Goal: Task Accomplishment & Management: Complete application form

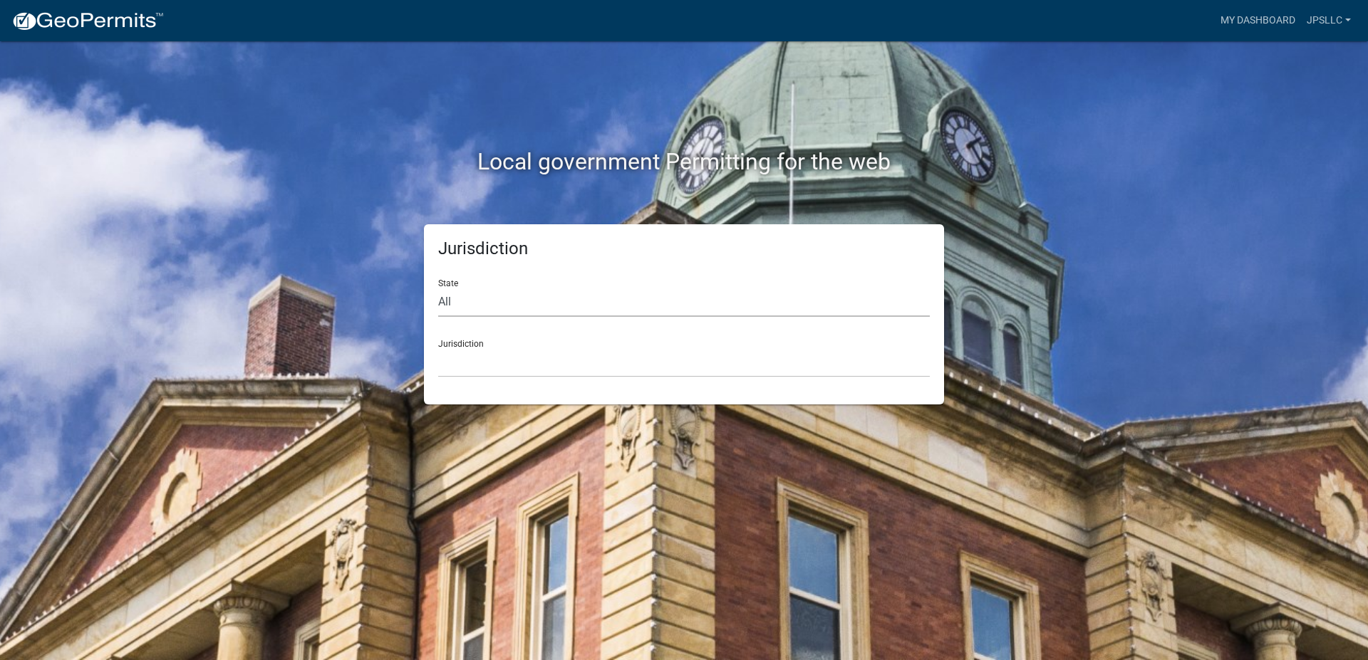
click at [438, 288] on select "All [US_STATE] [US_STATE] [US_STATE] [US_STATE] [US_STATE] [US_STATE] [US_STATE…" at bounding box center [684, 302] width 492 height 29
select select "[US_STATE]"
click option "[US_STATE]" at bounding box center [0, 0] width 0 height 0
click at [438, 348] on select "City of [GEOGRAPHIC_DATA], [US_STATE] City of [GEOGRAPHIC_DATA], [US_STATE] Cit…" at bounding box center [684, 362] width 492 height 29
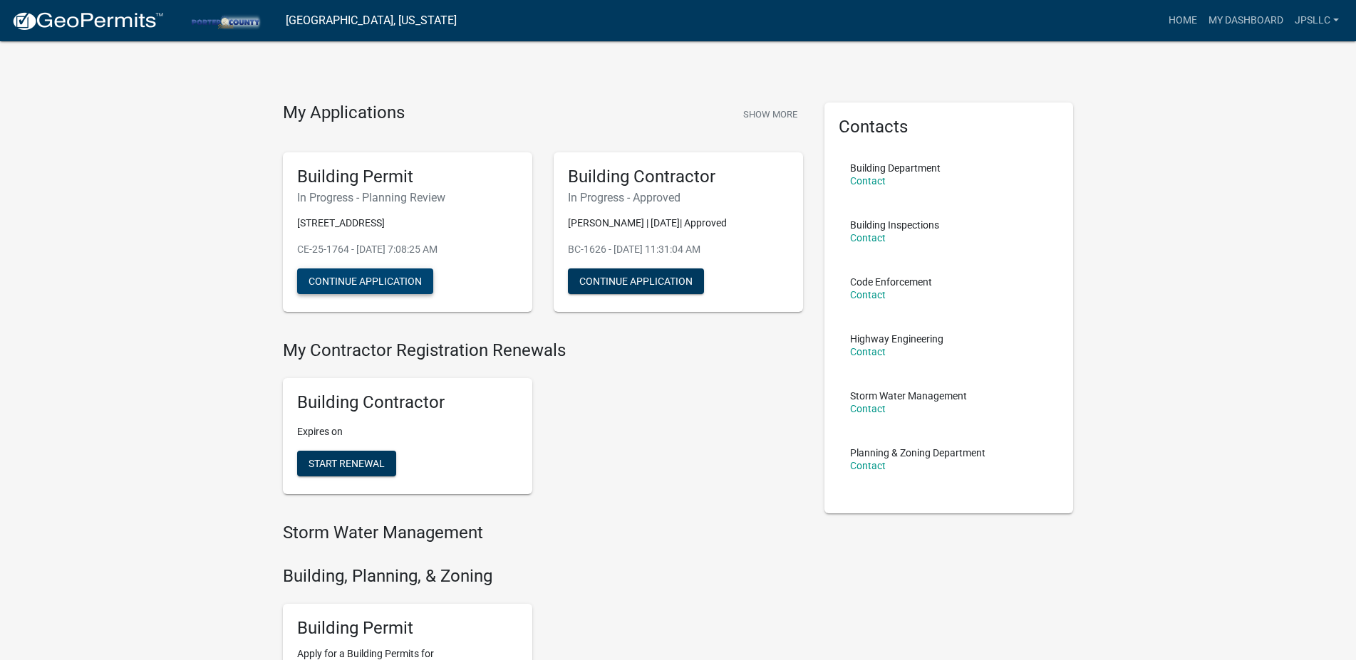
click at [373, 277] on button "Continue Application" at bounding box center [365, 282] width 136 height 26
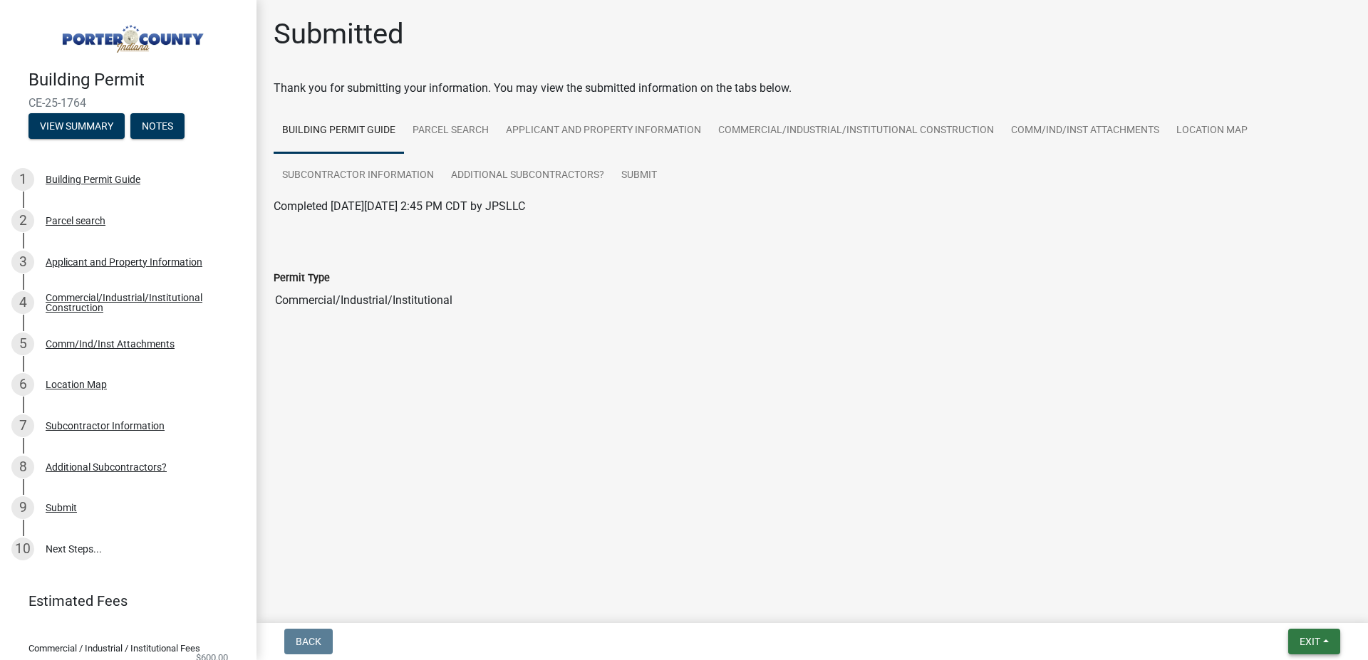
click at [1305, 630] on button "Exit" at bounding box center [1314, 642] width 52 height 26
click at [1257, 606] on button "Save & Exit" at bounding box center [1283, 605] width 114 height 34
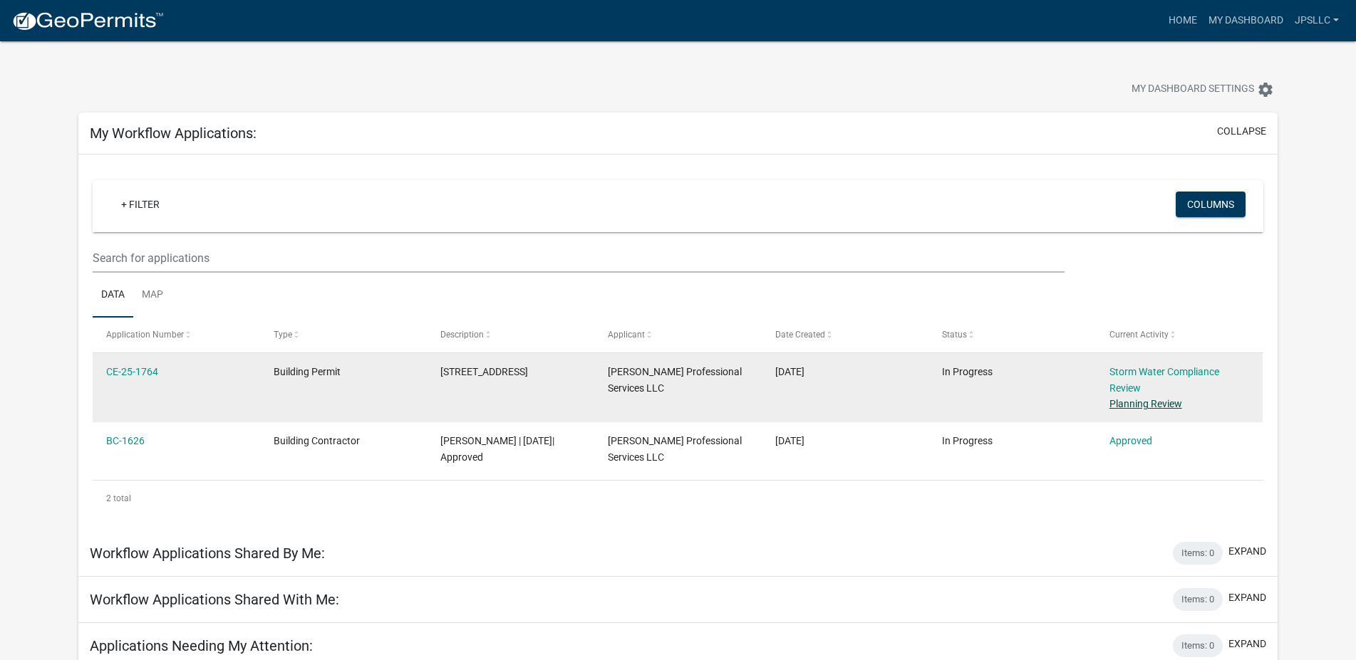
click at [1127, 402] on link "Planning Review" at bounding box center [1145, 403] width 73 height 11
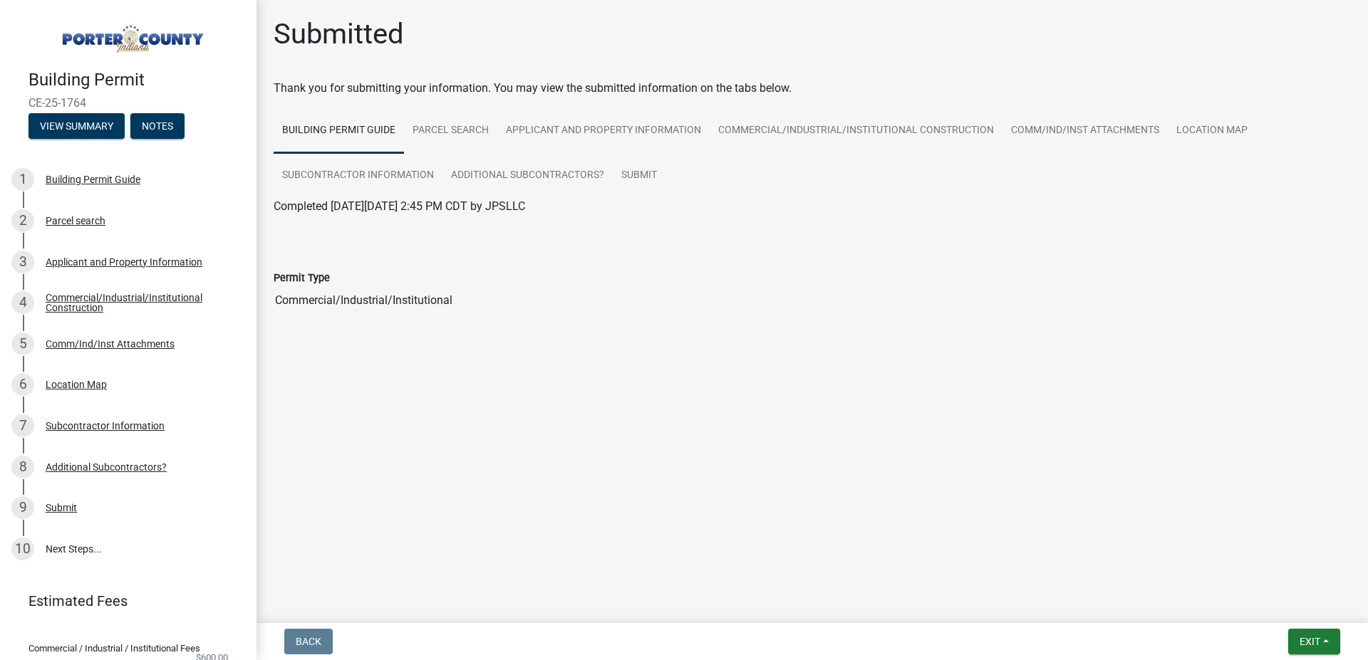
scroll to position [58, 0]
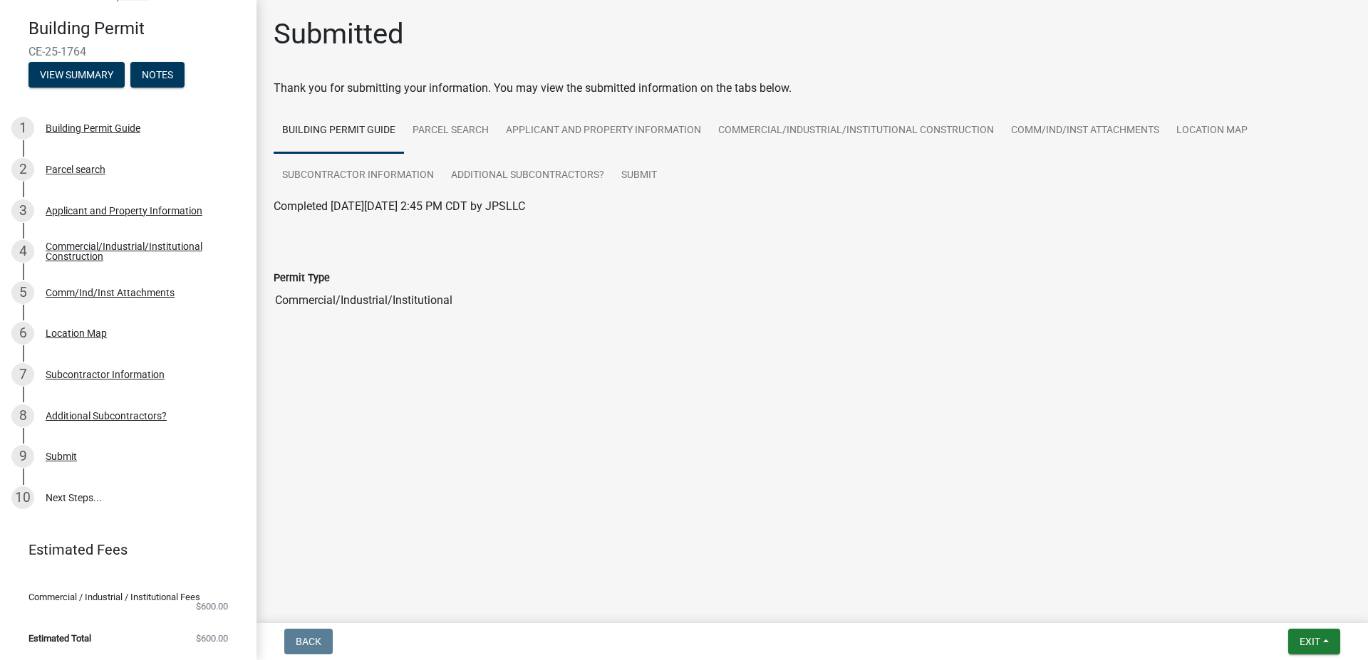
click at [202, 602] on span "$600.00" at bounding box center [212, 606] width 32 height 9
click at [148, 66] on button "Notes" at bounding box center [157, 75] width 54 height 26
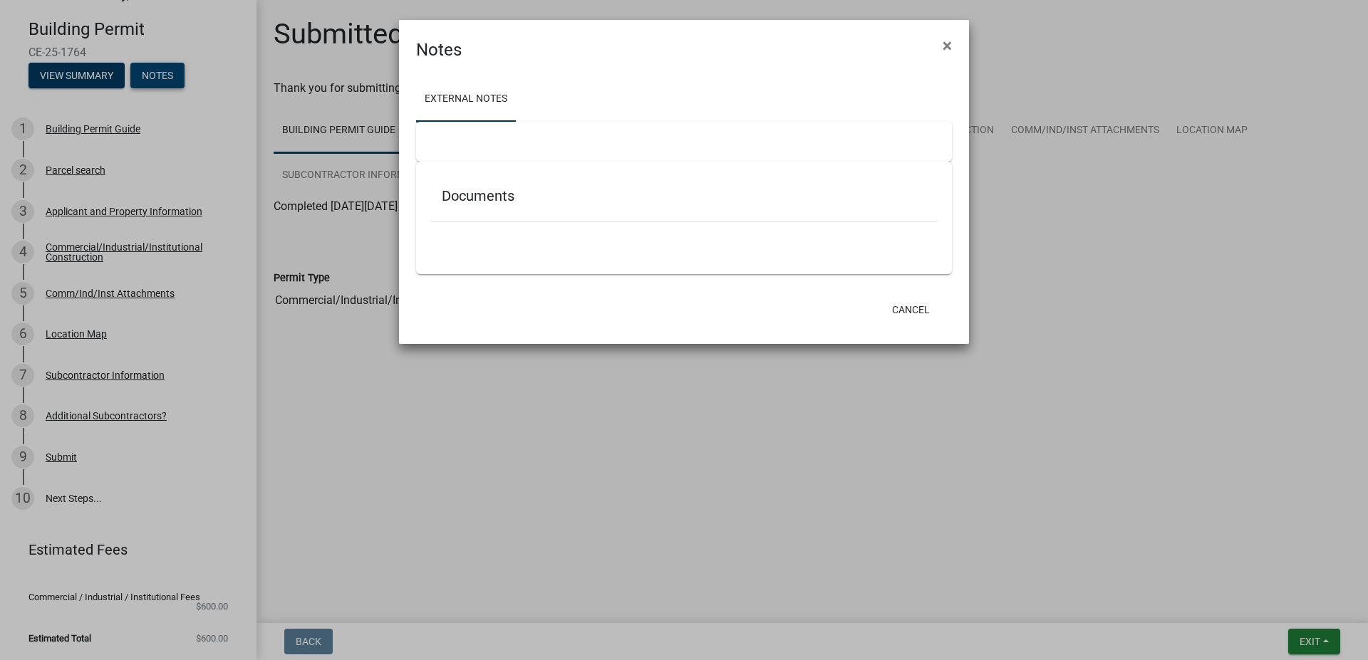
scroll to position [43, 0]
click at [48, 60] on ngb-modal-window "Notes × External Notes Documents Cancel" at bounding box center [684, 330] width 1368 height 660
